Goal: Information Seeking & Learning: Learn about a topic

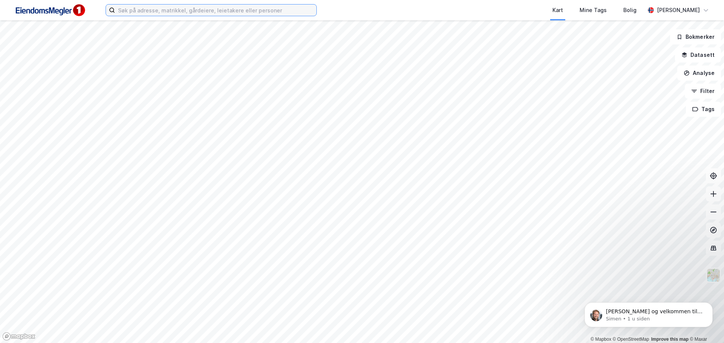
click at [220, 9] on input at bounding box center [215, 10] width 201 height 11
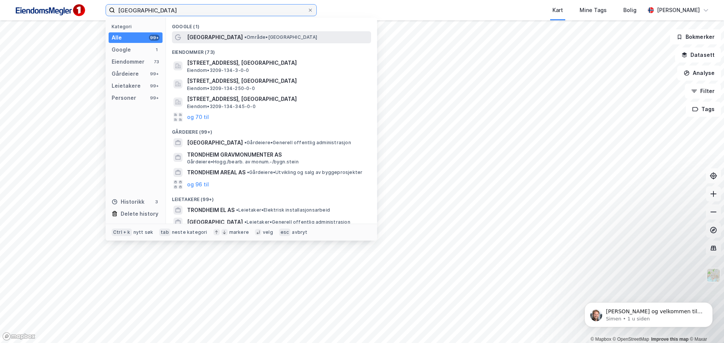
type input "[GEOGRAPHIC_DATA]"
click at [244, 37] on span "• Område • [GEOGRAPHIC_DATA]" at bounding box center [280, 37] width 73 height 6
